Goal: Go to known website: Access a specific website the user already knows

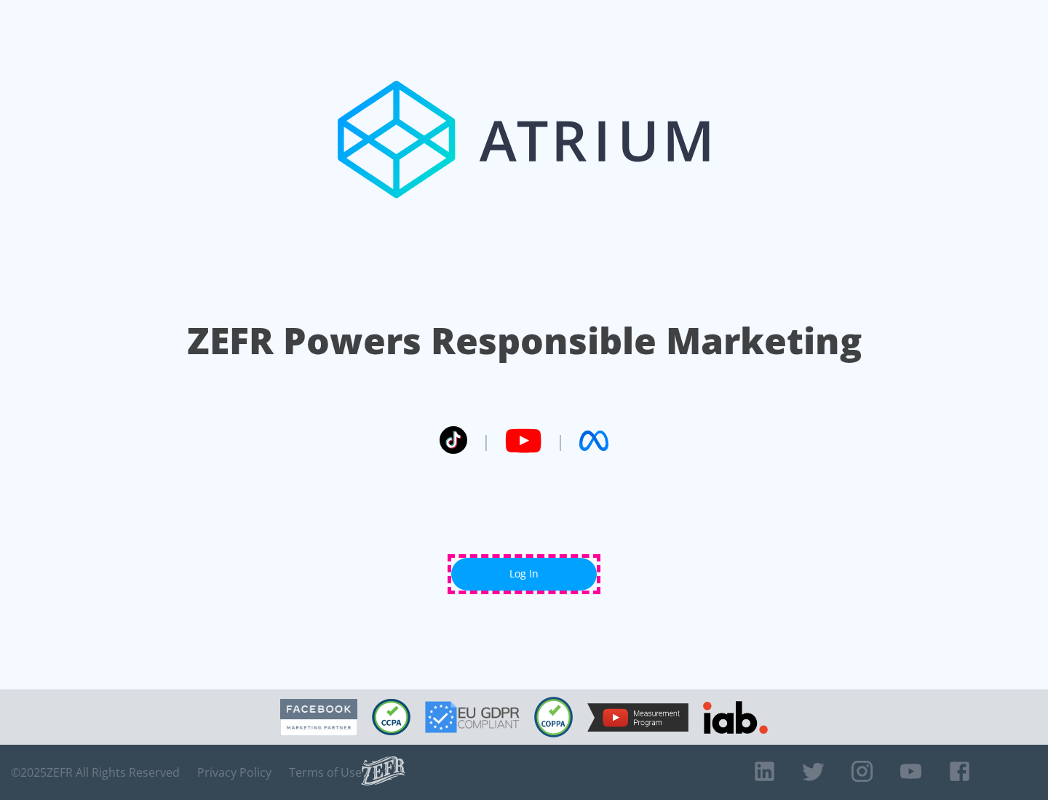
click at [524, 574] on link "Log In" at bounding box center [524, 574] width 146 height 33
